Goal: Task Accomplishment & Management: Use online tool/utility

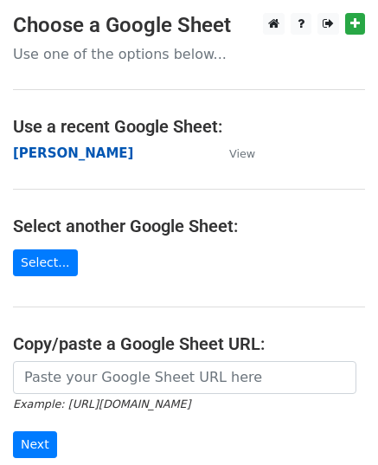
click at [68, 156] on strong "[PERSON_NAME]" at bounding box center [73, 153] width 120 height 16
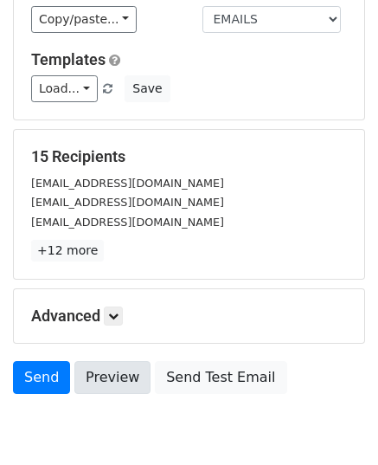
scroll to position [273, 0]
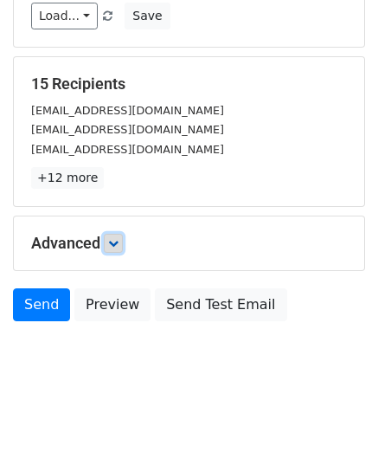
click at [117, 239] on icon at bounding box center [113, 243] width 10 height 10
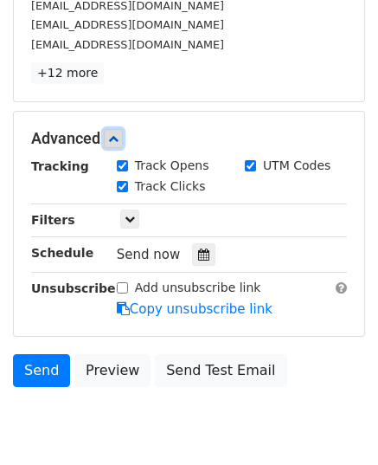
scroll to position [441, 0]
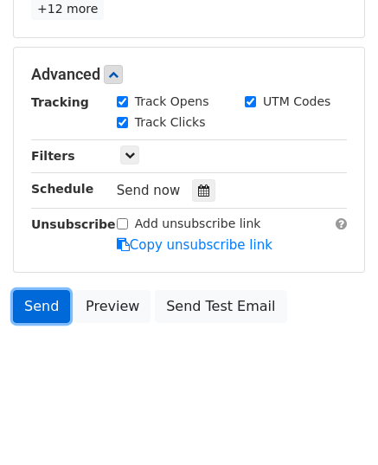
click at [40, 299] on link "Send" at bounding box center [41, 306] width 57 height 33
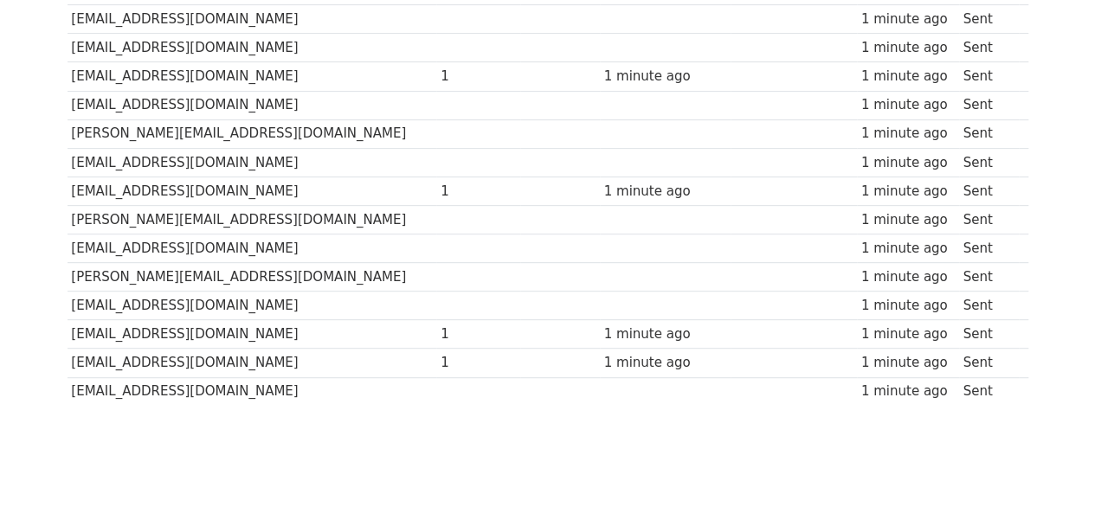
scroll to position [351, 0]
